Goal: Transaction & Acquisition: Download file/media

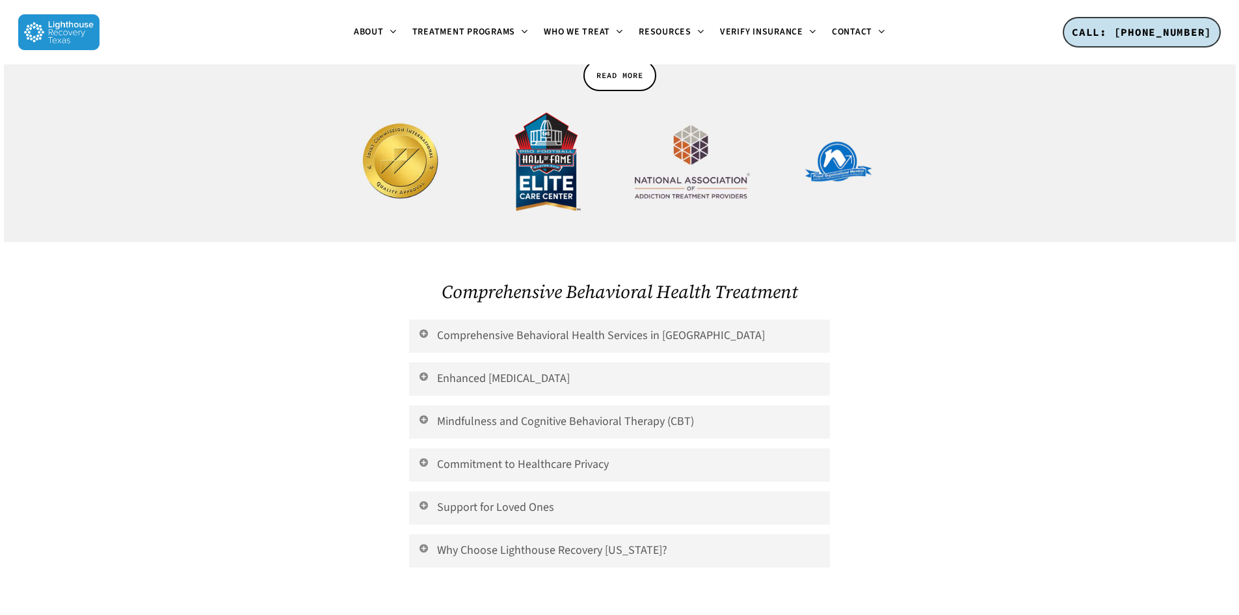
scroll to position [2342, 0]
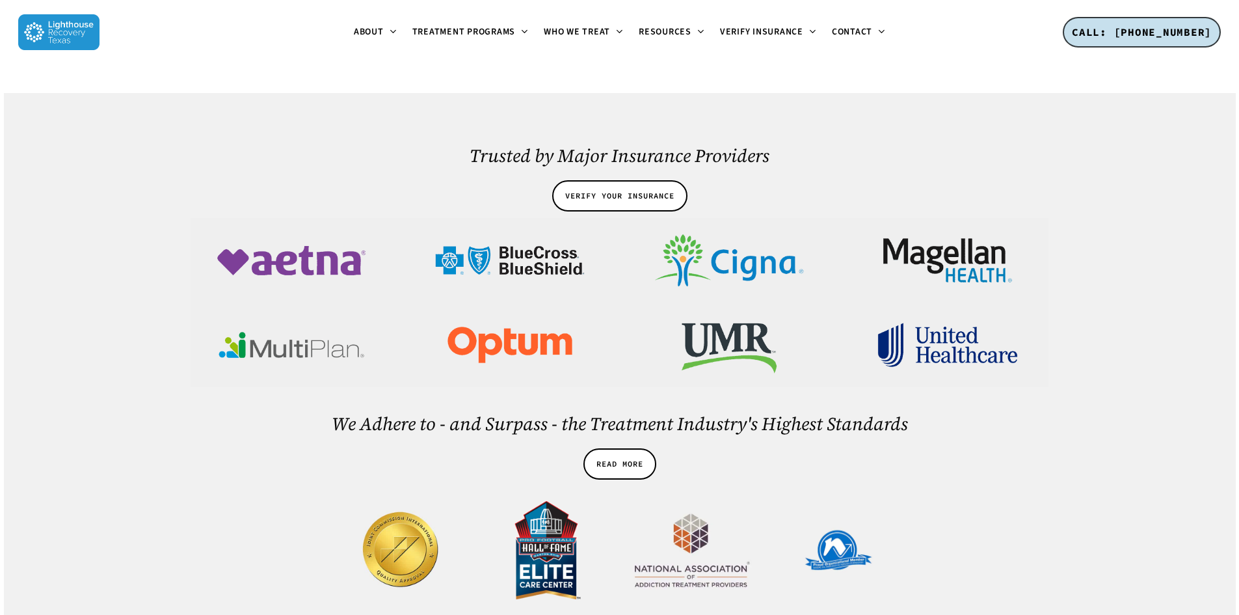
click at [667, 218] on img at bounding box center [729, 260] width 169 height 85
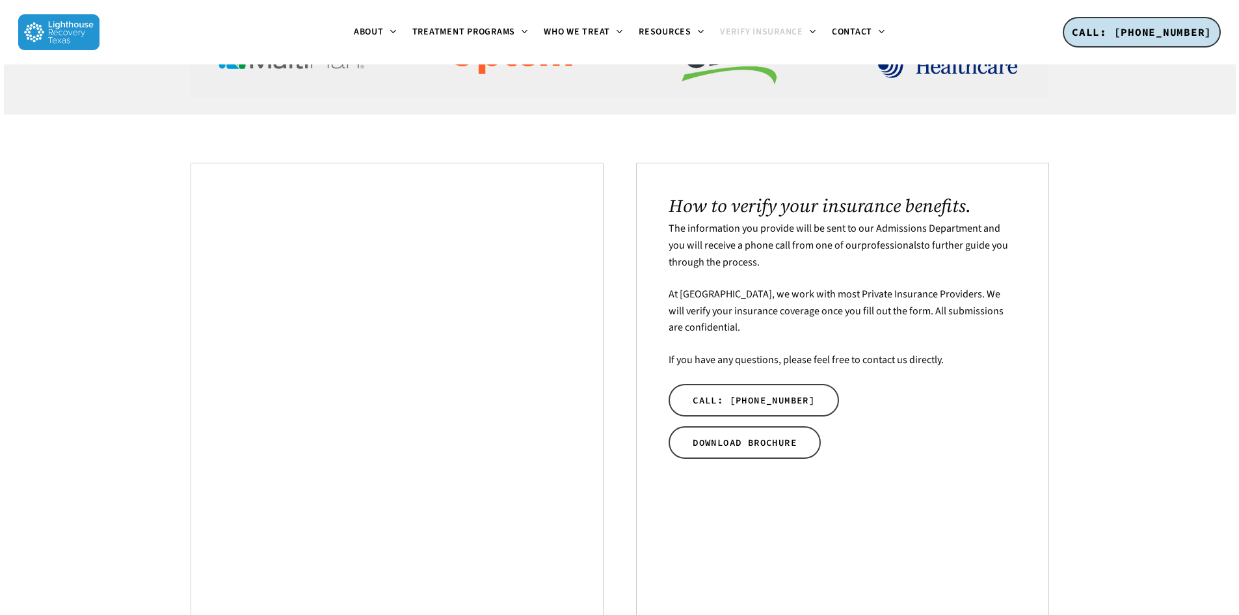
scroll to position [325, 0]
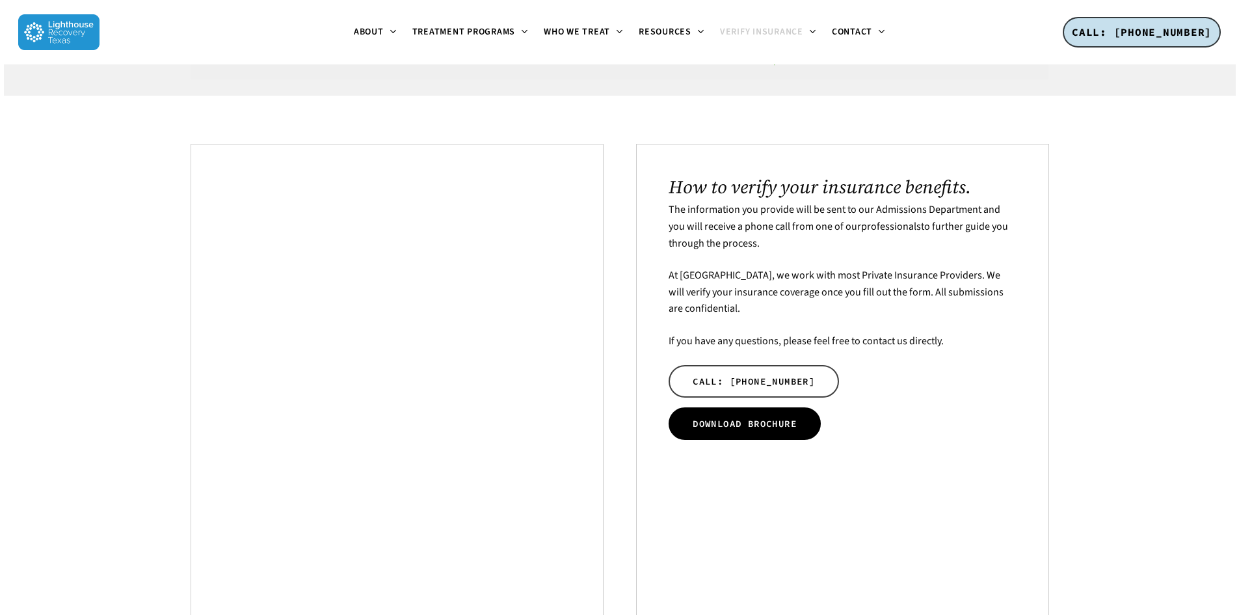
click at [764, 424] on span "DOWNLOAD BROCHURE" at bounding box center [745, 423] width 104 height 13
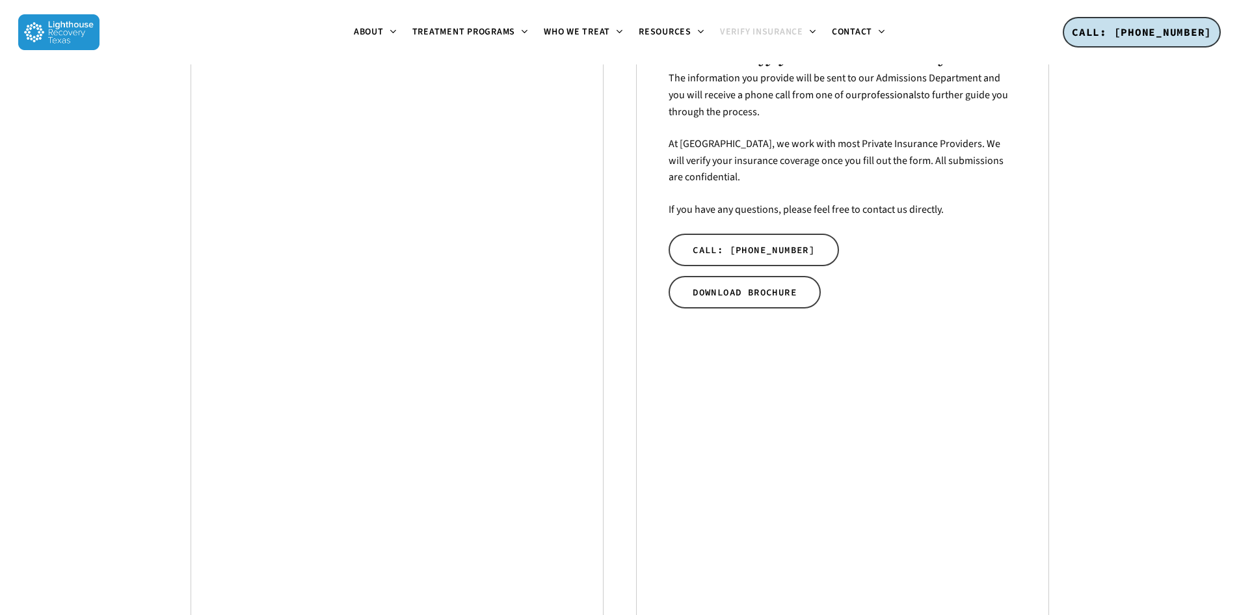
scroll to position [455, 0]
click at [756, 289] on span "DOWNLOAD BROCHURE" at bounding box center [745, 293] width 104 height 13
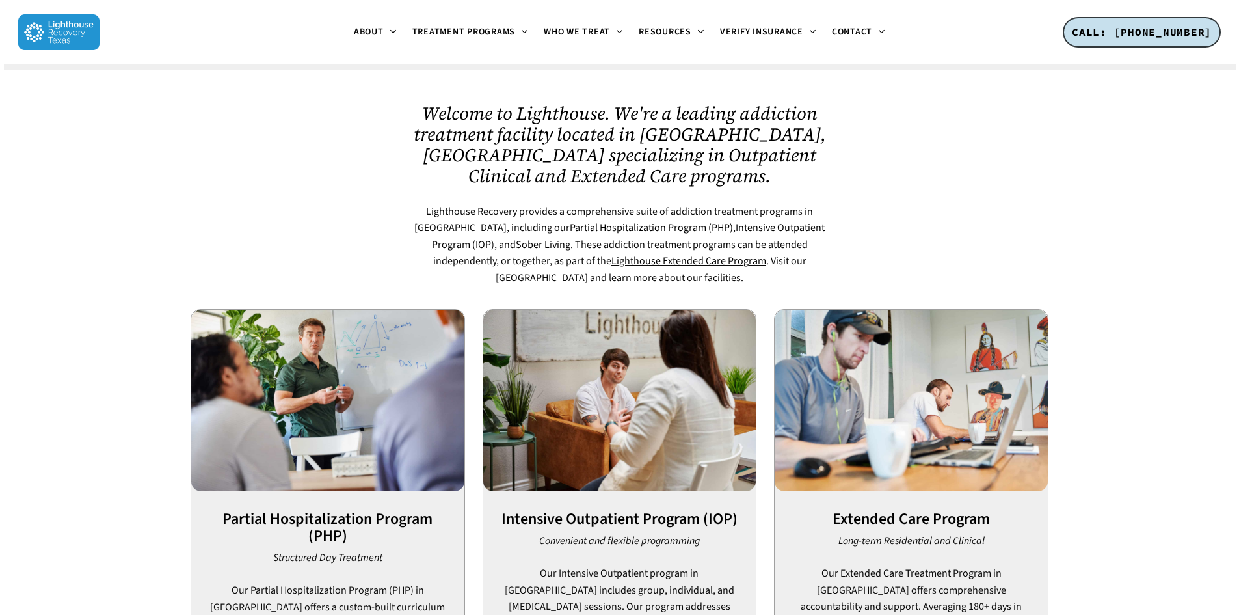
scroll to position [846, 0]
